Goal: Information Seeking & Learning: Learn about a topic

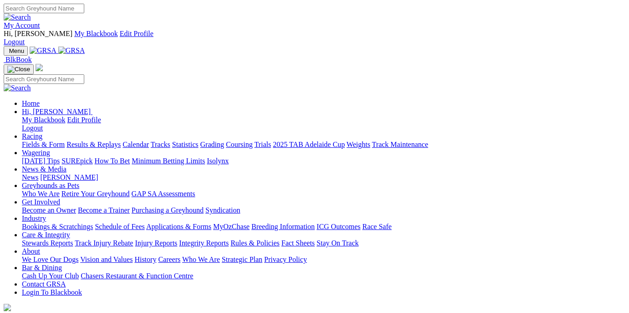
scroll to position [234, 0]
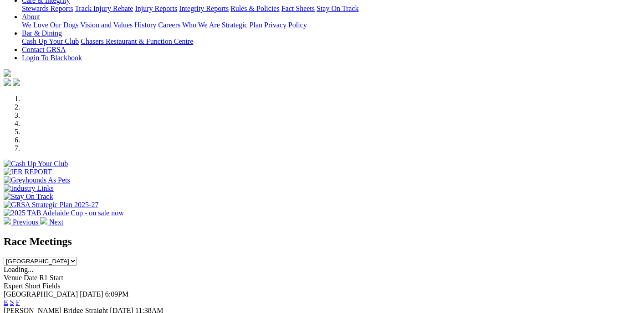
click at [20, 312] on link "F" at bounding box center [18, 318] width 4 height 8
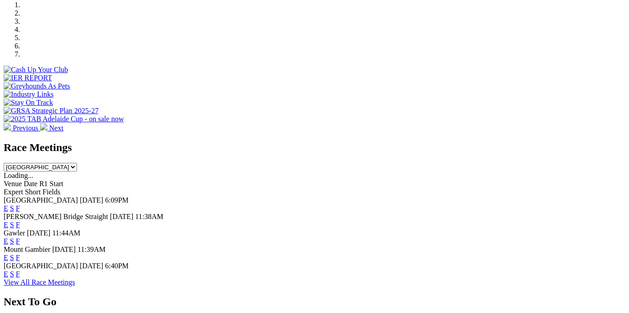
click at [20, 270] on link "F" at bounding box center [18, 274] width 4 height 8
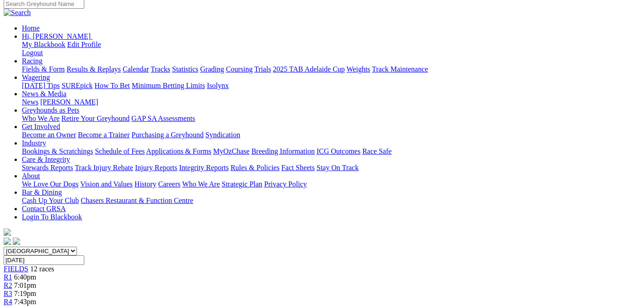
scroll to position [138, 0]
